Goal: Contribute content: Add original content to the website for others to see

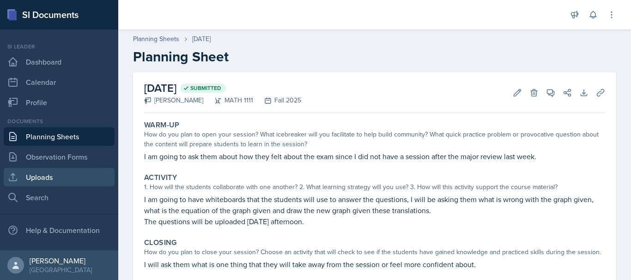
click at [79, 170] on link "Uploads" at bounding box center [59, 177] width 111 height 18
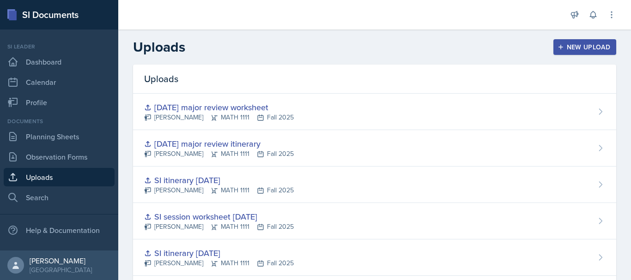
click at [584, 43] on div "New Upload" at bounding box center [584, 46] width 51 height 7
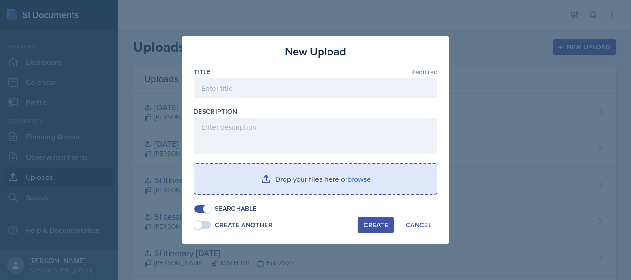
click at [302, 173] on input "file" at bounding box center [315, 179] width 242 height 30
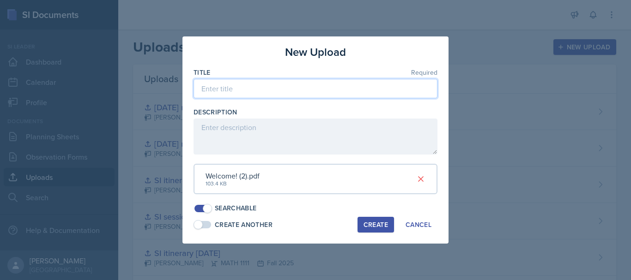
click at [254, 87] on input at bounding box center [316, 88] width 244 height 19
type input "[DATE] session itinerary"
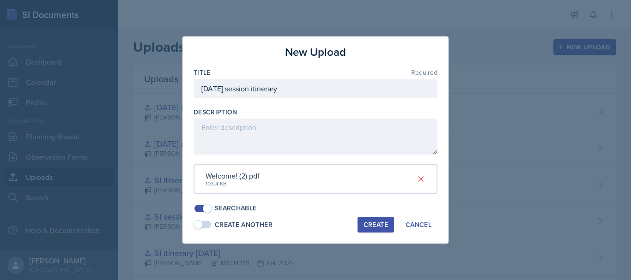
click at [375, 231] on button "Create" at bounding box center [375, 225] width 36 height 16
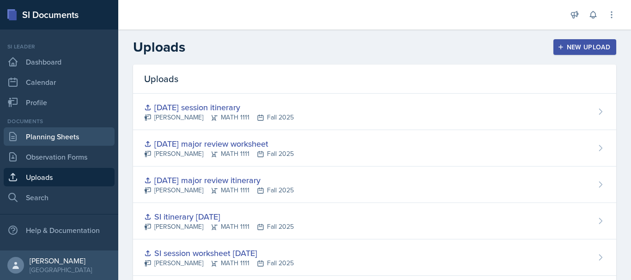
click at [65, 141] on link "Planning Sheets" at bounding box center [59, 136] width 111 height 18
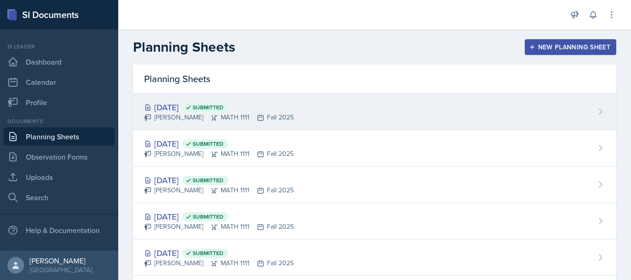
click at [412, 115] on div "[DATE] Submitted [PERSON_NAME] MATH 1111 Fall 2025" at bounding box center [374, 112] width 483 height 36
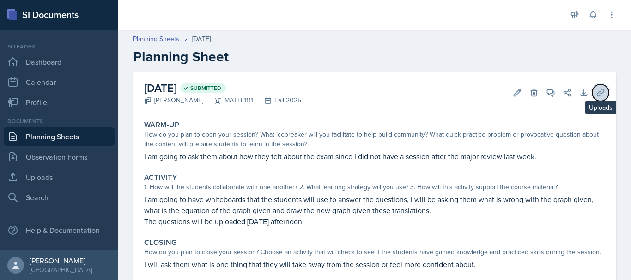
click at [597, 93] on icon at bounding box center [600, 92] width 7 height 7
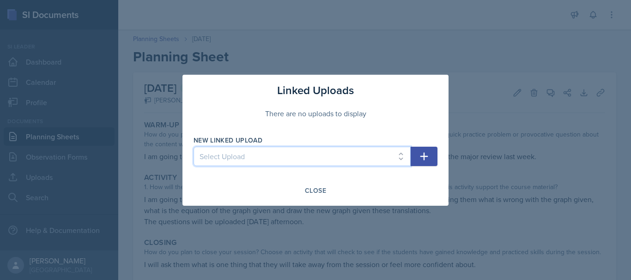
click at [325, 160] on select "Select Upload SI session [DATE] worksheet SI session [DATE] worksheet SI itiner…" at bounding box center [302, 156] width 217 height 19
select select "35c7f92c-ca88-4b98-afdc-01d9be1338f0"
click at [194, 147] on select "Select Upload SI session [DATE] worksheet SI session [DATE] worksheet SI itiner…" at bounding box center [302, 156] width 217 height 19
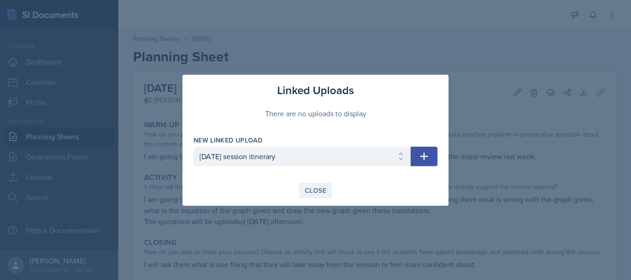
click at [314, 194] on div "Close" at bounding box center [315, 190] width 21 height 7
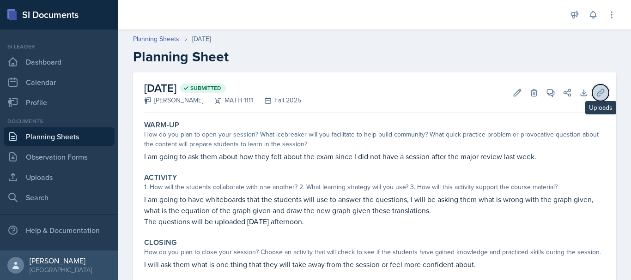
click at [596, 97] on icon at bounding box center [600, 92] width 9 height 9
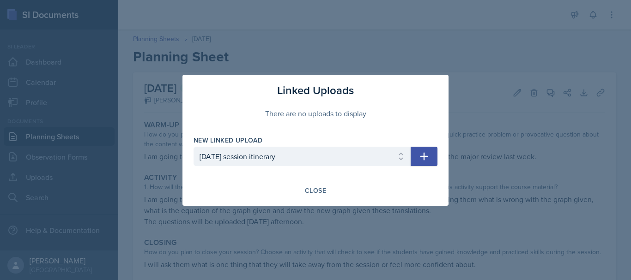
click at [420, 164] on button "button" at bounding box center [424, 156] width 27 height 19
select select
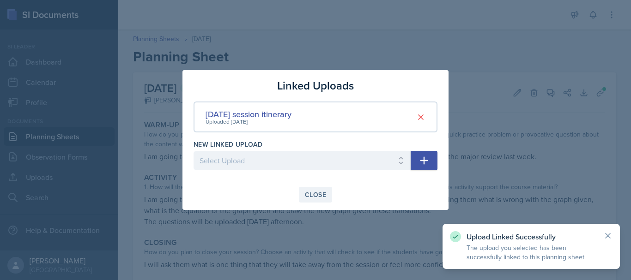
click at [313, 193] on div "Close" at bounding box center [315, 194] width 21 height 7
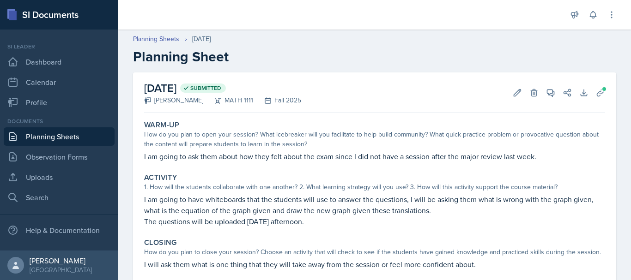
click at [51, 136] on link "Planning Sheets" at bounding box center [59, 136] width 111 height 18
